Goal: Transaction & Acquisition: Purchase product/service

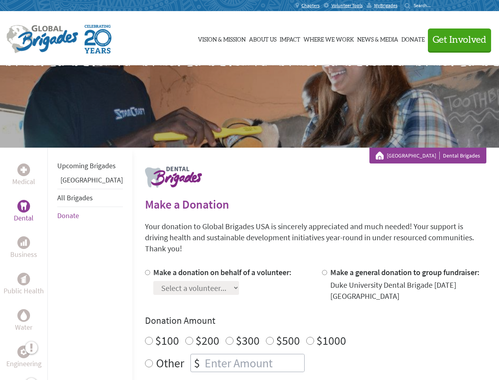
click at [437, 6] on div "Search for:" at bounding box center [421, 5] width 32 height 6
click at [456, 40] on span "Get Involved" at bounding box center [460, 39] width 54 height 9
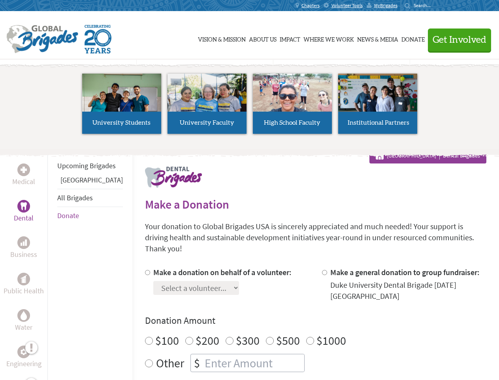
click at [250, 106] on li "High School Faculty" at bounding box center [292, 103] width 85 height 73
click at [52, 263] on div "Upcoming Brigades Panama All Brigades Donate" at bounding box center [89, 337] width 85 height 380
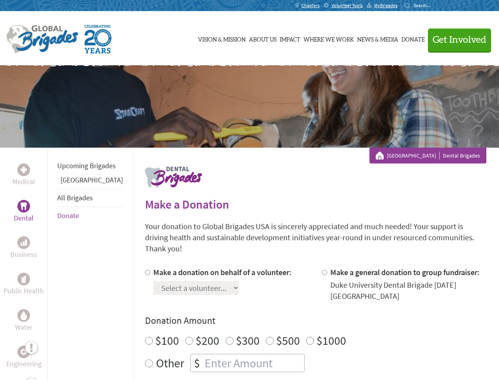
click at [302, 318] on div "Donation Amount $100 $200 $300 $500 $1000 Other $" at bounding box center [316, 343] width 342 height 58
click at [145, 270] on input "Make a donation on behalf of a volunteer:" at bounding box center [147, 272] width 5 height 5
radio input "true"
click at [322, 270] on input "Make a general donation to group fundraiser:" at bounding box center [324, 272] width 5 height 5
radio input "true"
